Goal: Book appointment/travel/reservation

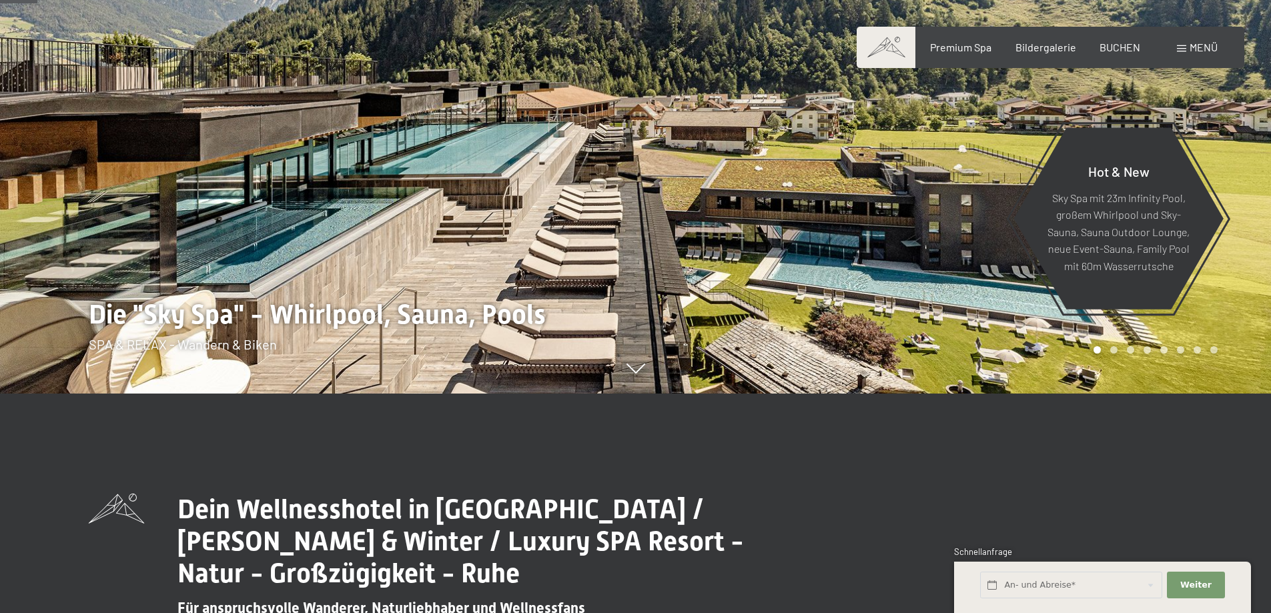
scroll to position [227, 0]
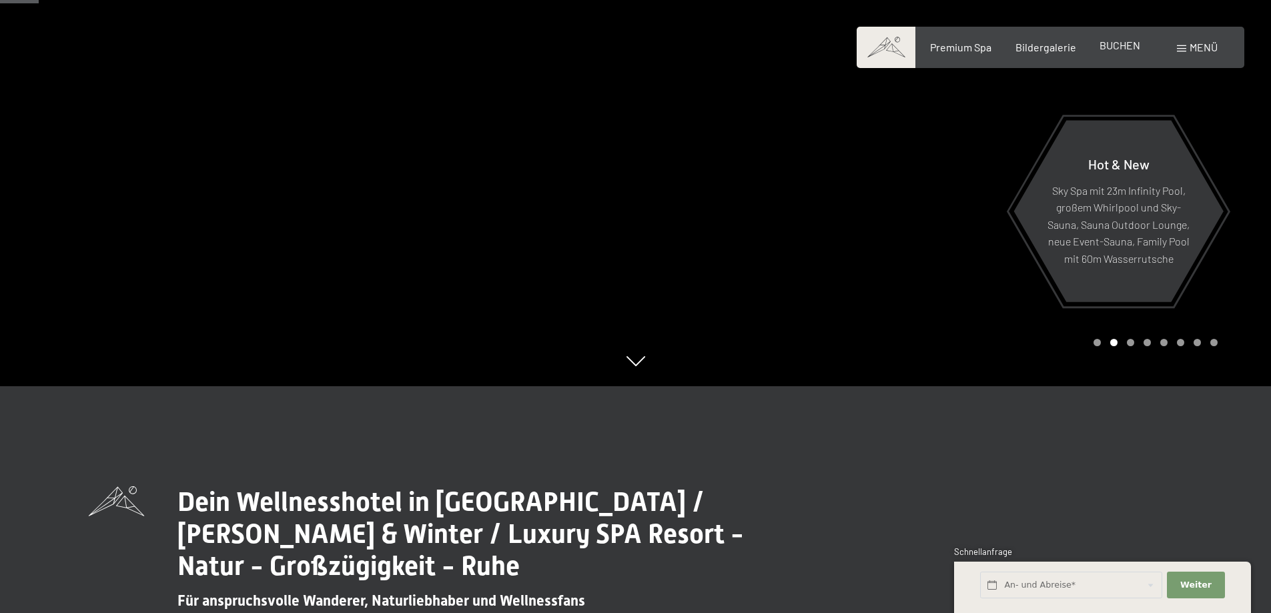
click at [1109, 54] on div "Premium Spa Bildergalerie BUCHEN" at bounding box center [1024, 47] width 280 height 15
click at [1113, 46] on span "BUCHEN" at bounding box center [1120, 45] width 41 height 13
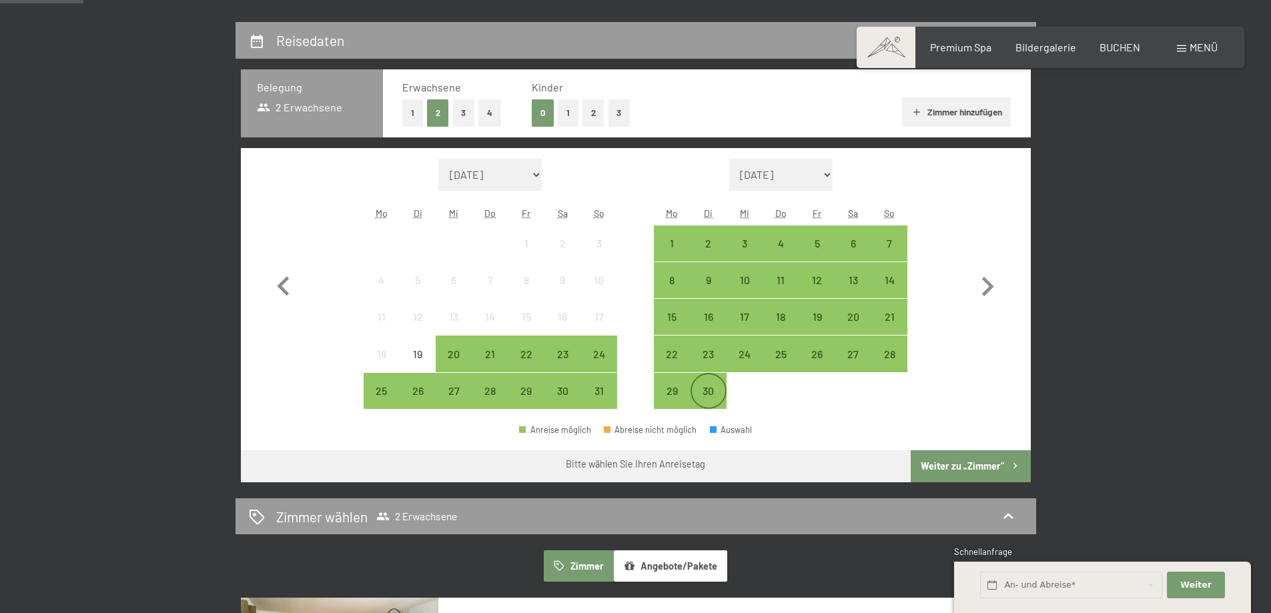
scroll to position [302, 0]
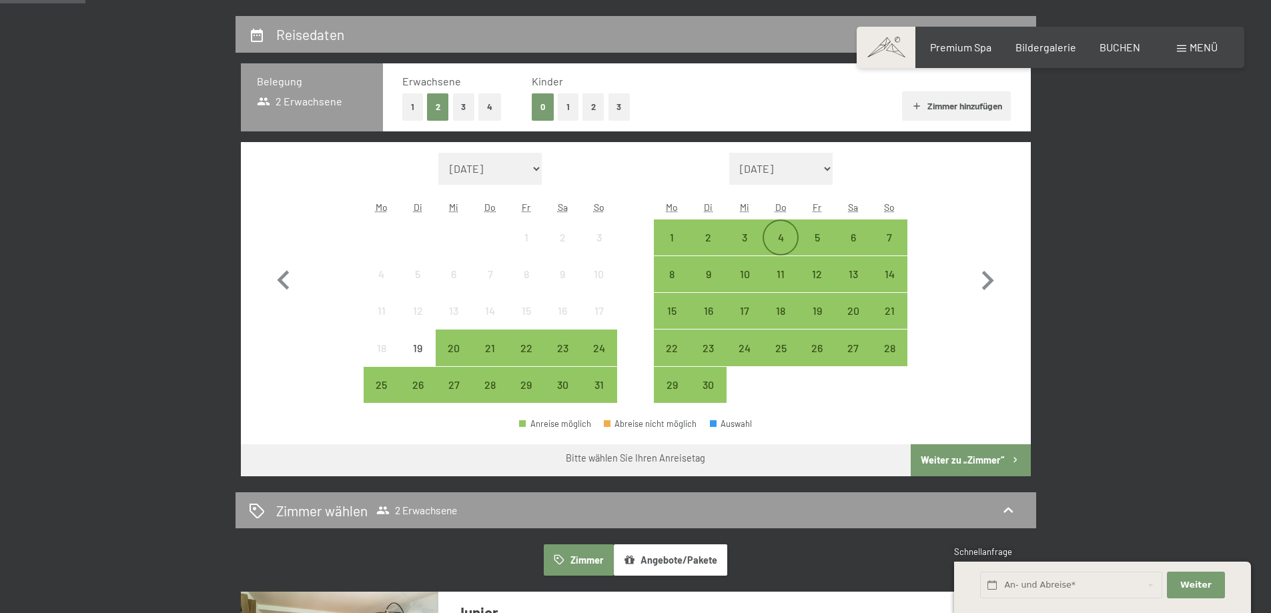
click at [778, 238] on div "4" at bounding box center [780, 248] width 33 height 33
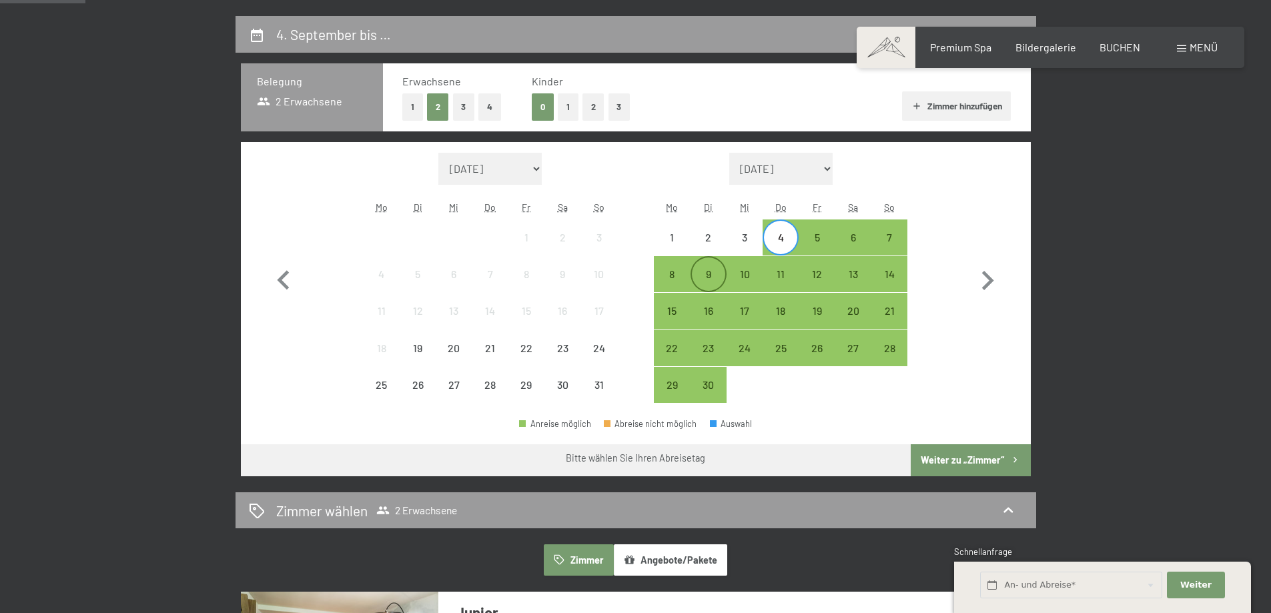
click at [697, 278] on div "9" at bounding box center [708, 285] width 33 height 33
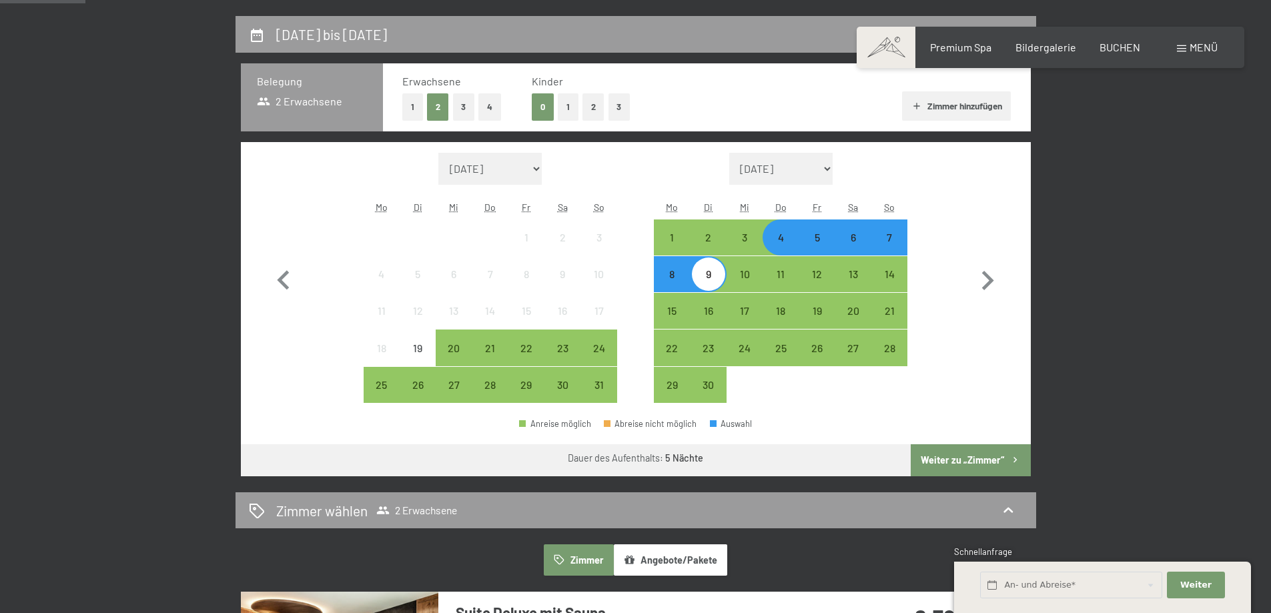
click at [954, 462] on button "Weiter zu „Zimmer“" at bounding box center [970, 460] width 119 height 32
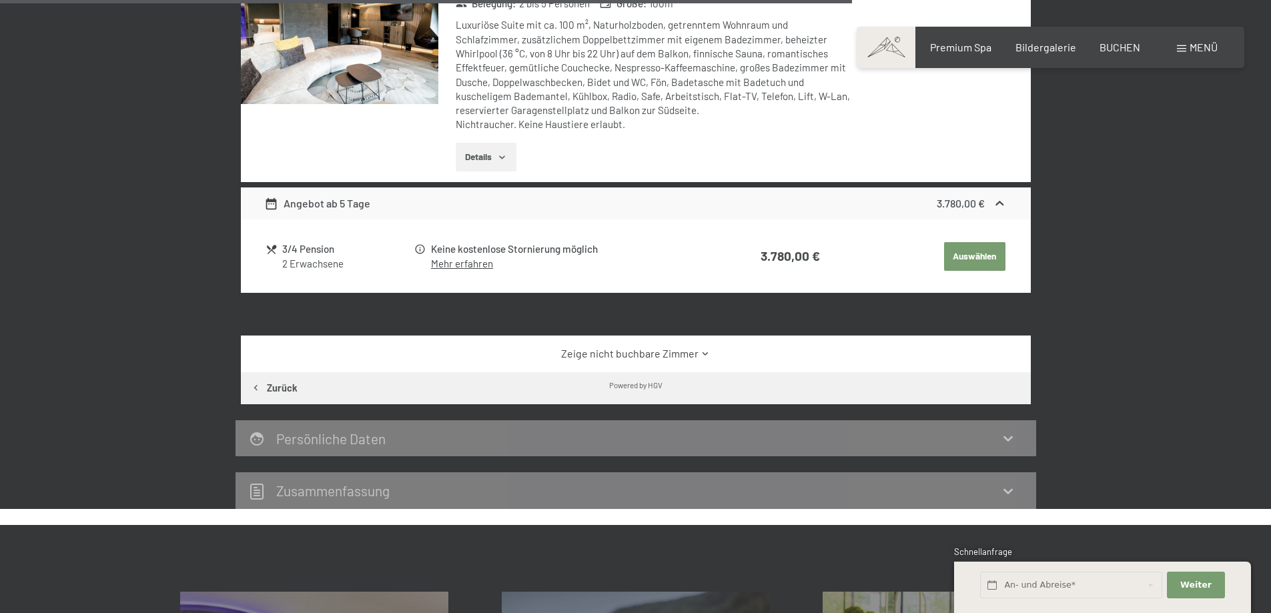
scroll to position [1943, 0]
